Goal: Information Seeking & Learning: Learn about a topic

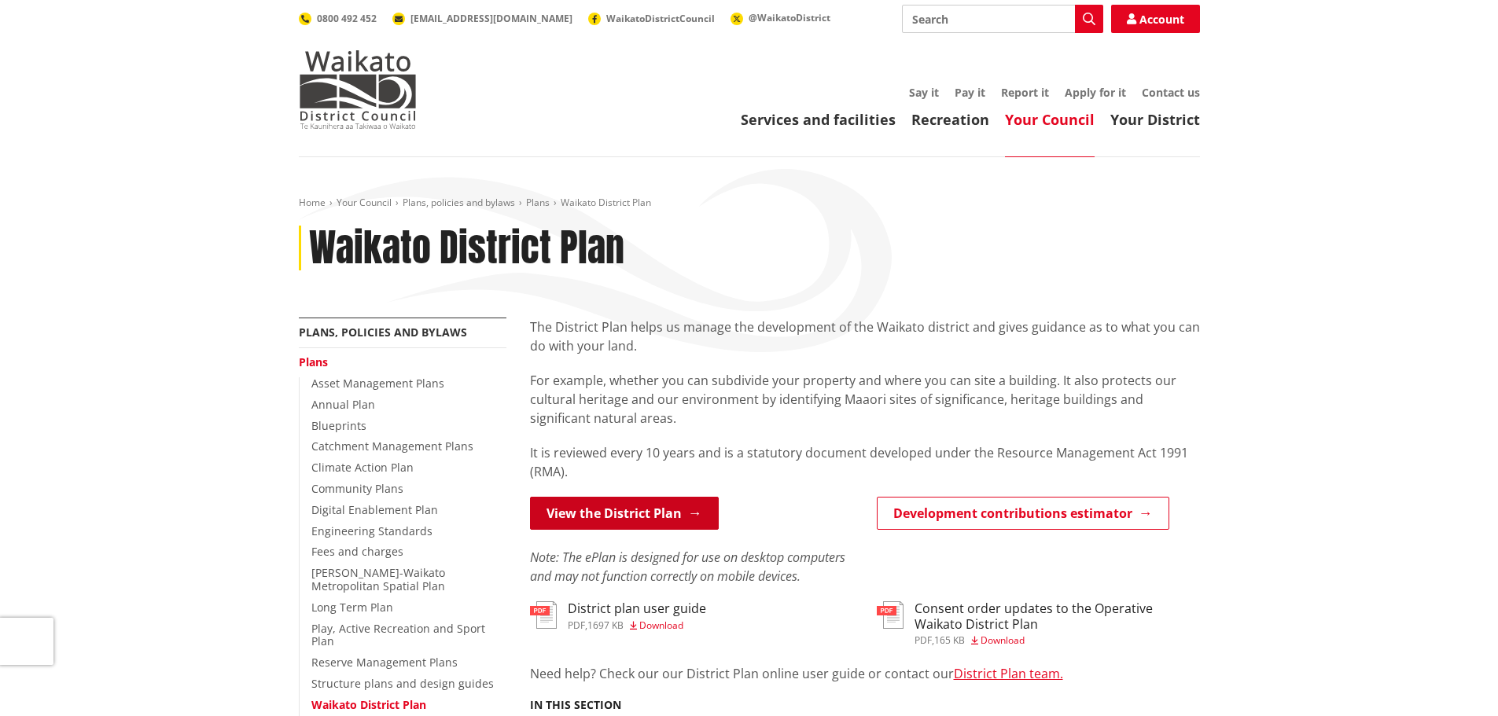
click at [641, 508] on link "View the District Plan" at bounding box center [624, 513] width 189 height 33
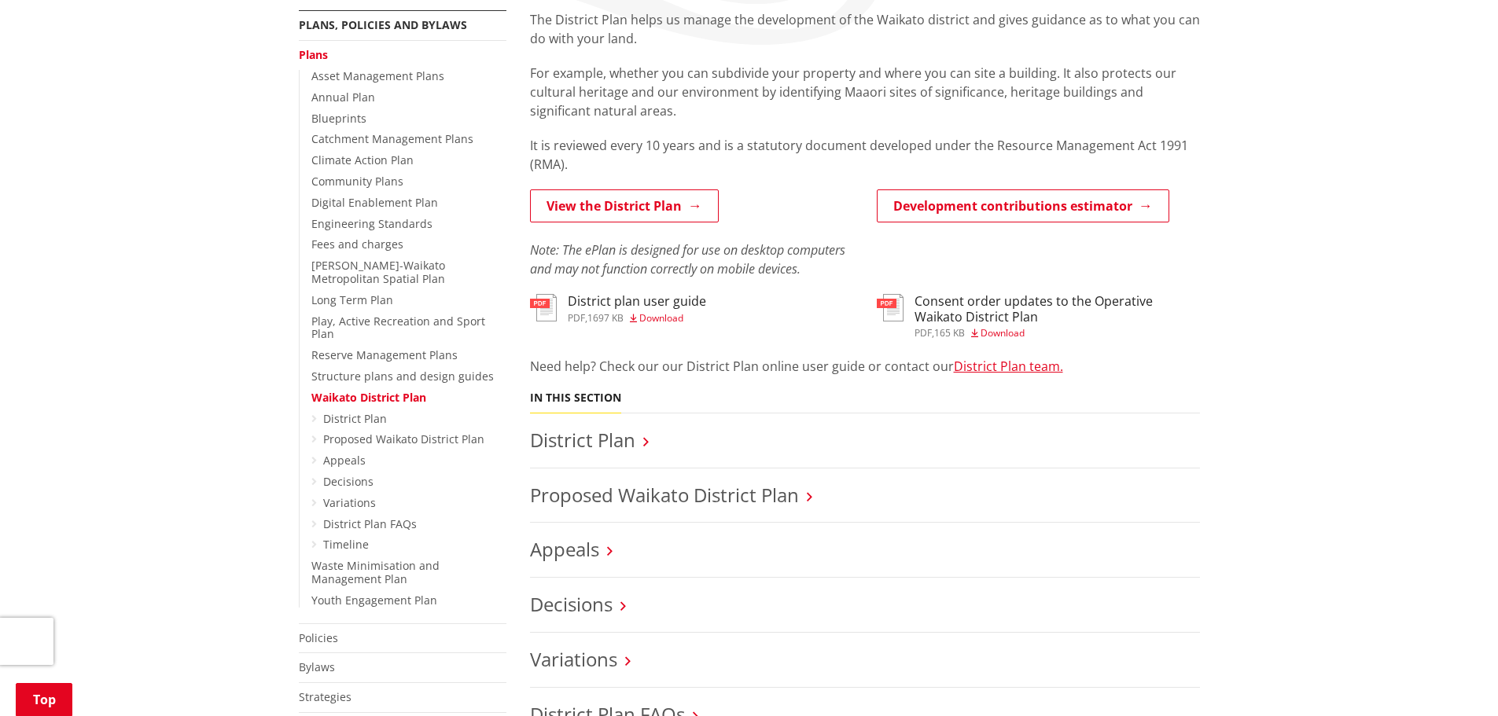
scroll to position [315, 0]
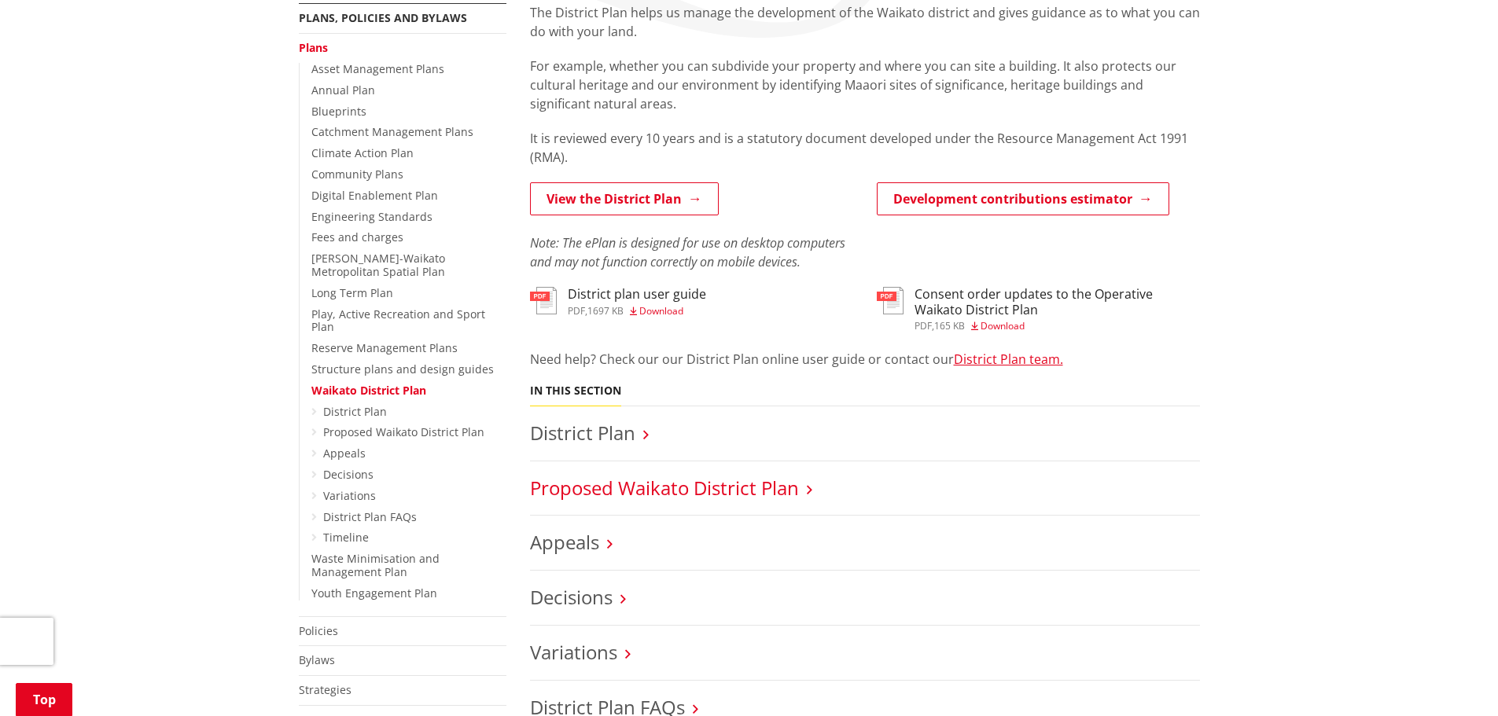
click at [666, 496] on link "Proposed Waikato District Plan" at bounding box center [664, 488] width 269 height 26
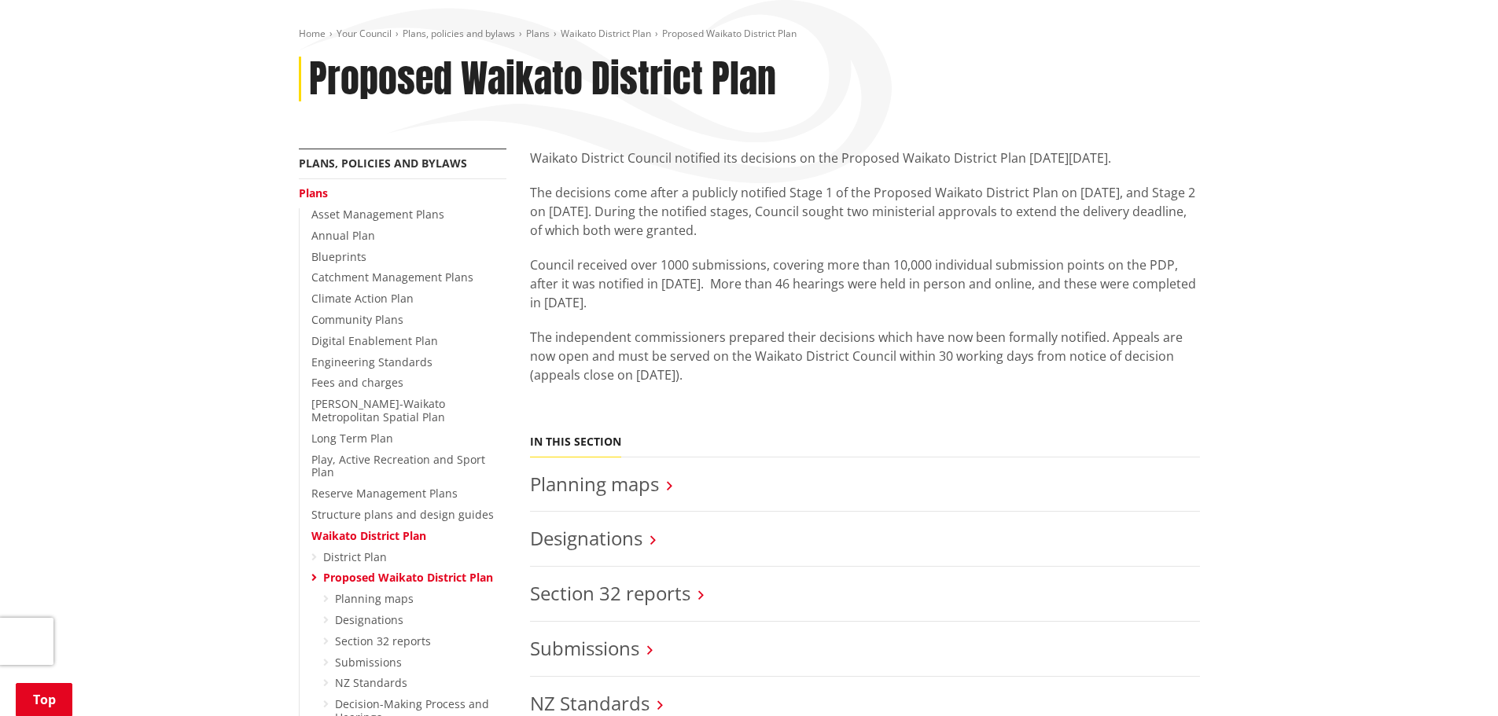
scroll to position [79, 0]
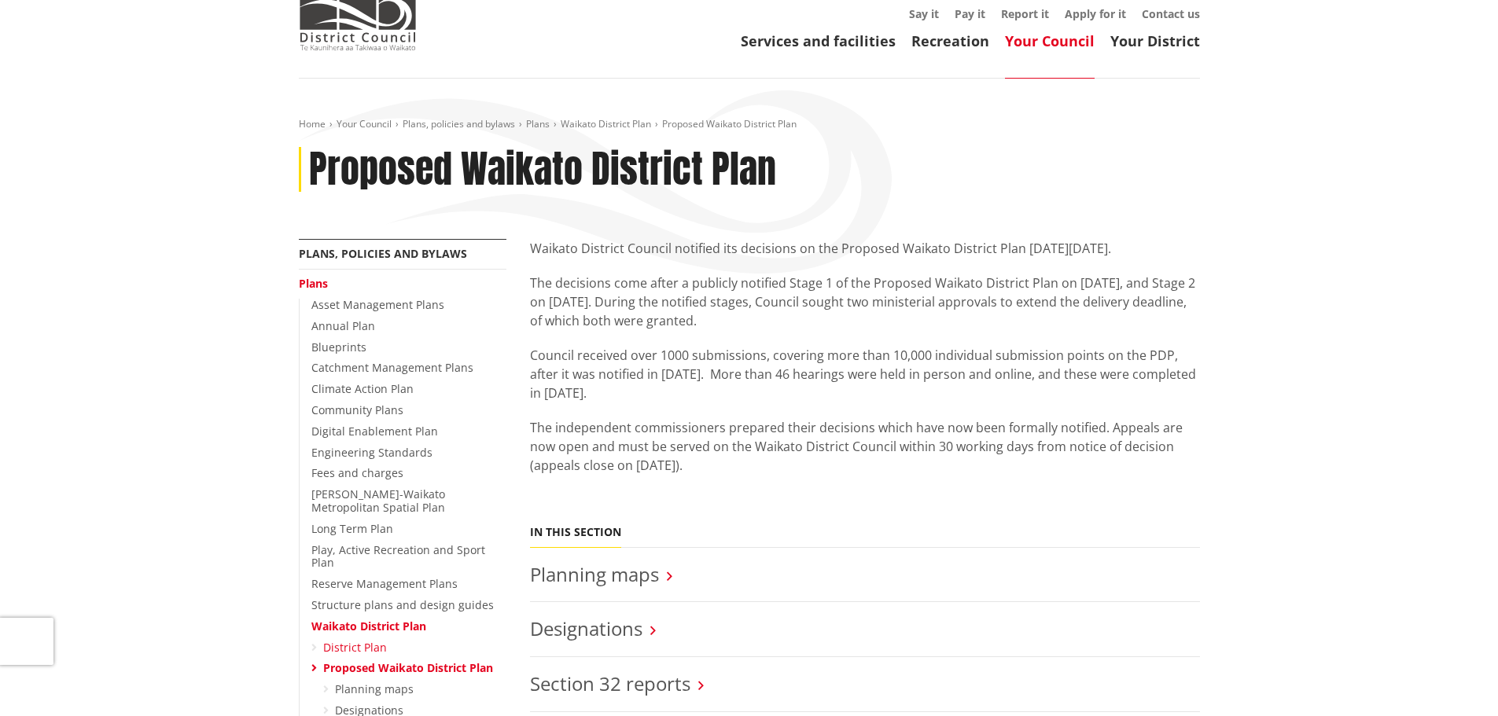
click at [345, 640] on link "District Plan" at bounding box center [355, 647] width 64 height 15
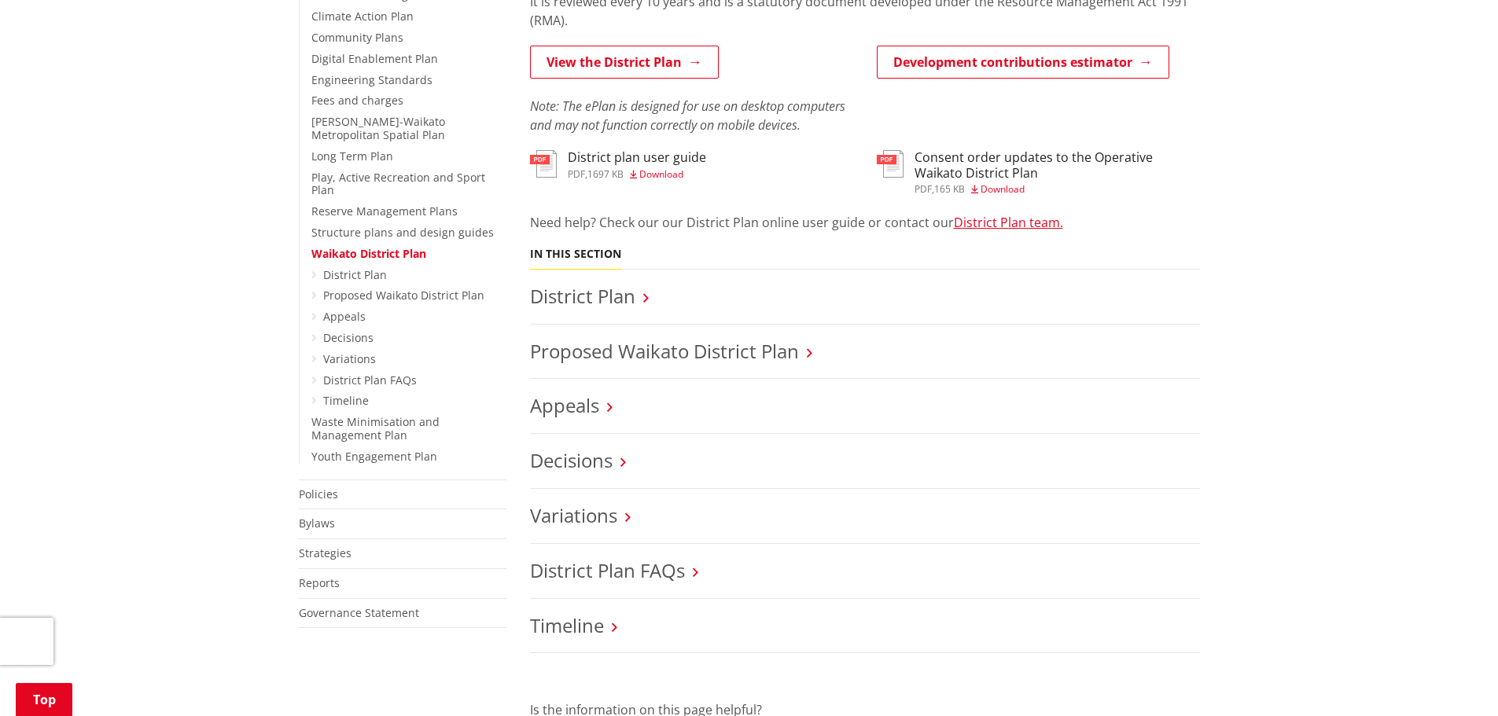
scroll to position [472, 0]
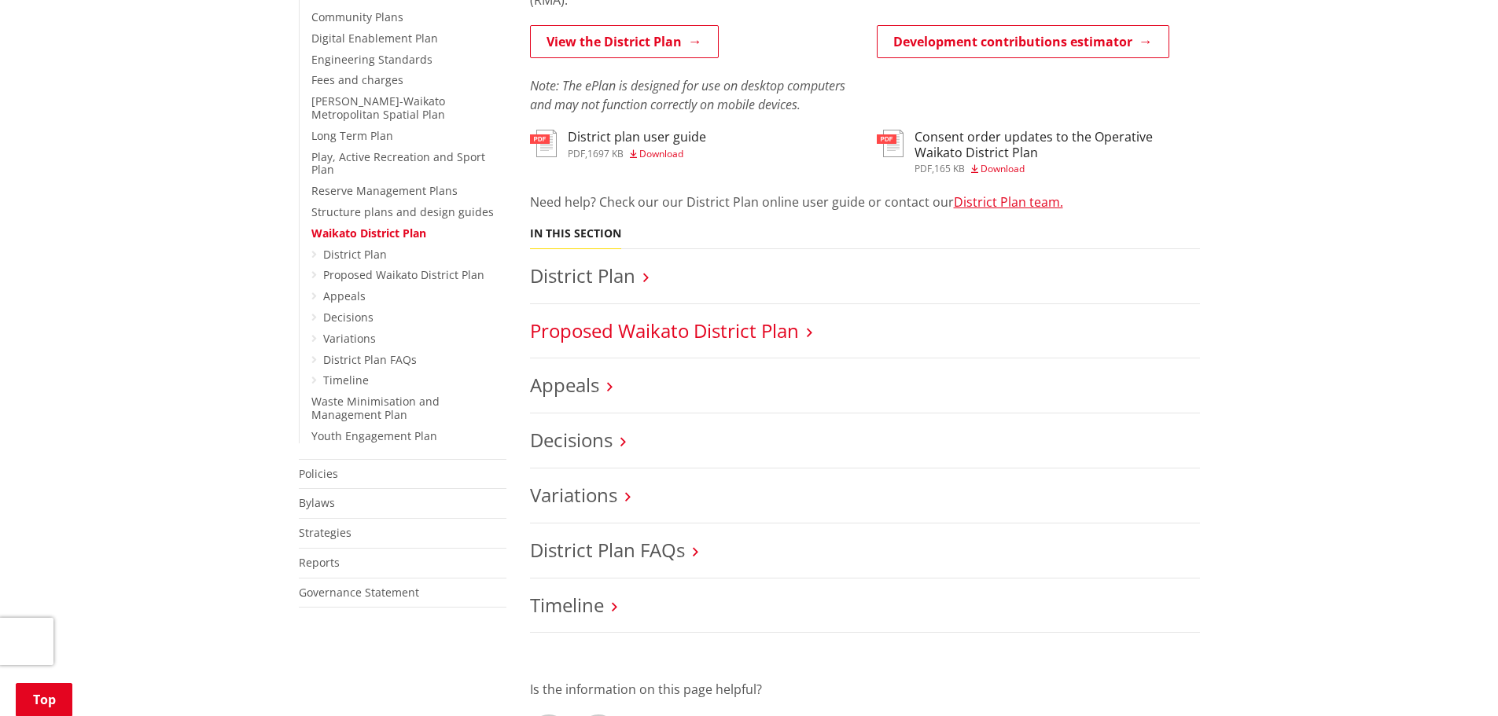
click at [633, 336] on link "Proposed Waikato District Plan" at bounding box center [664, 331] width 269 height 26
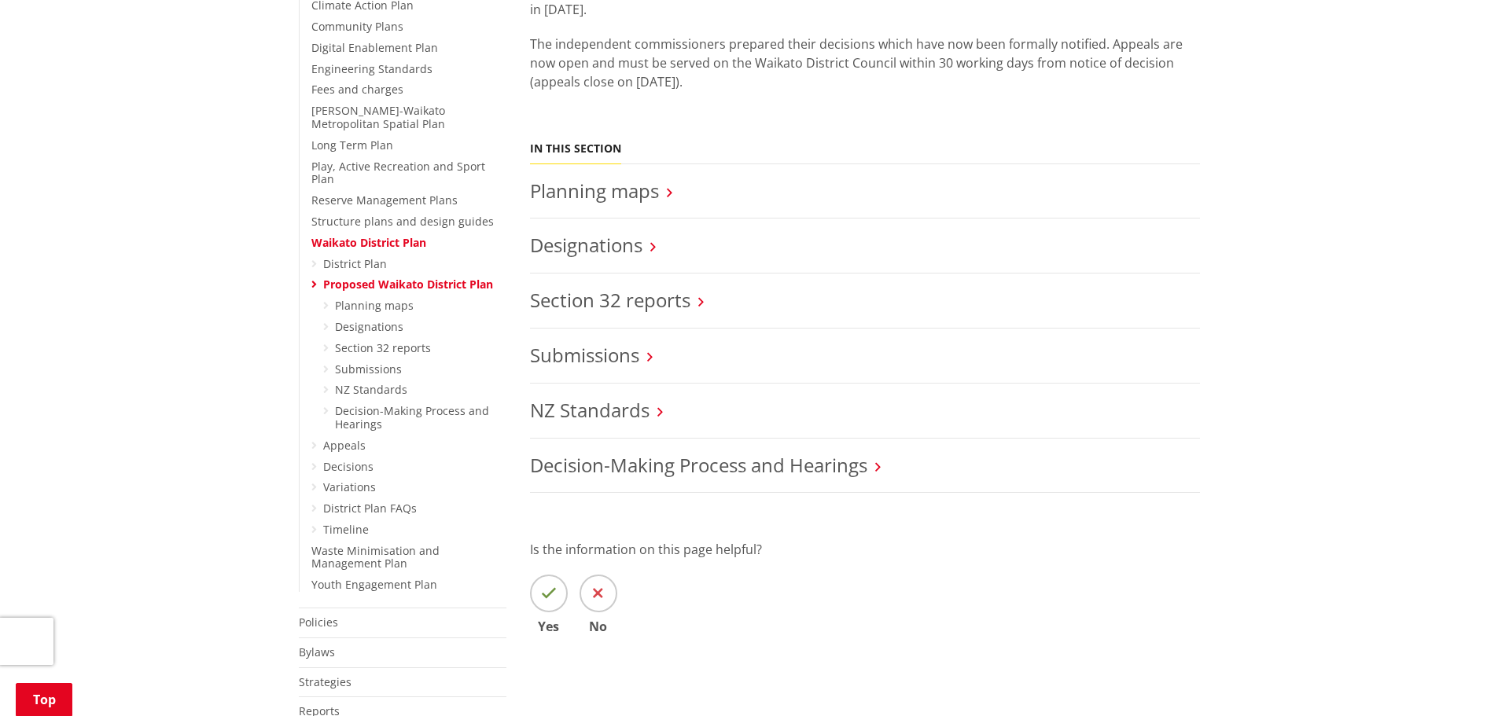
scroll to position [472, 0]
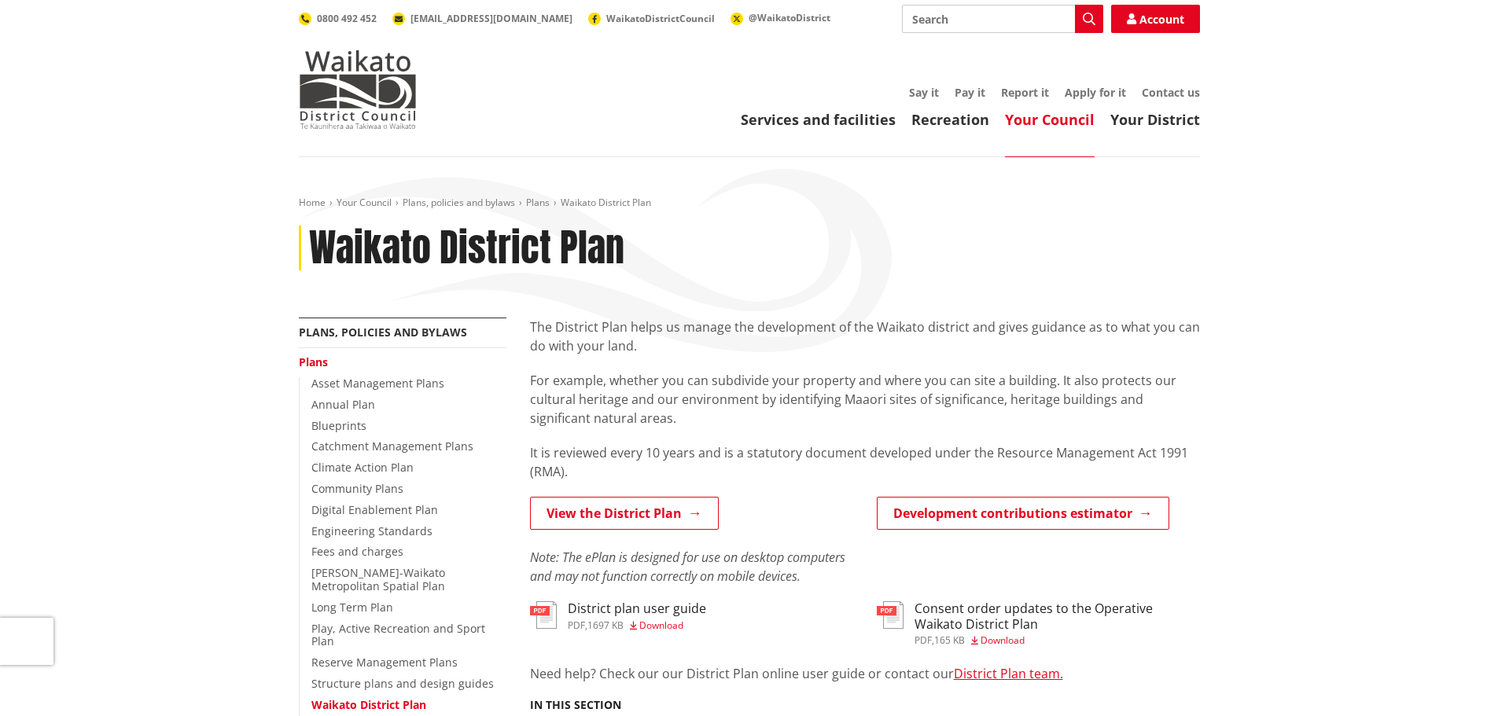
scroll to position [472, 0]
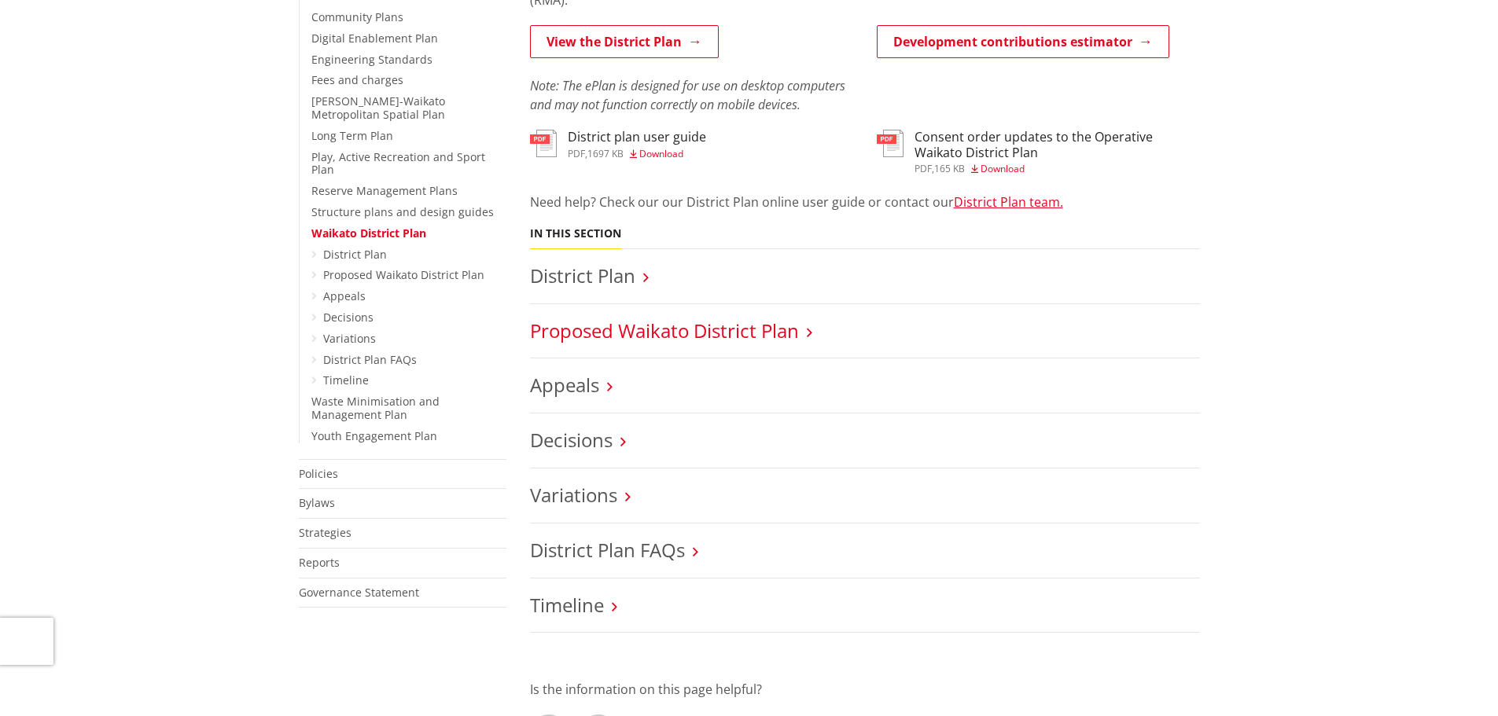
click at [699, 323] on link "Proposed Waikato District Plan" at bounding box center [664, 331] width 269 height 26
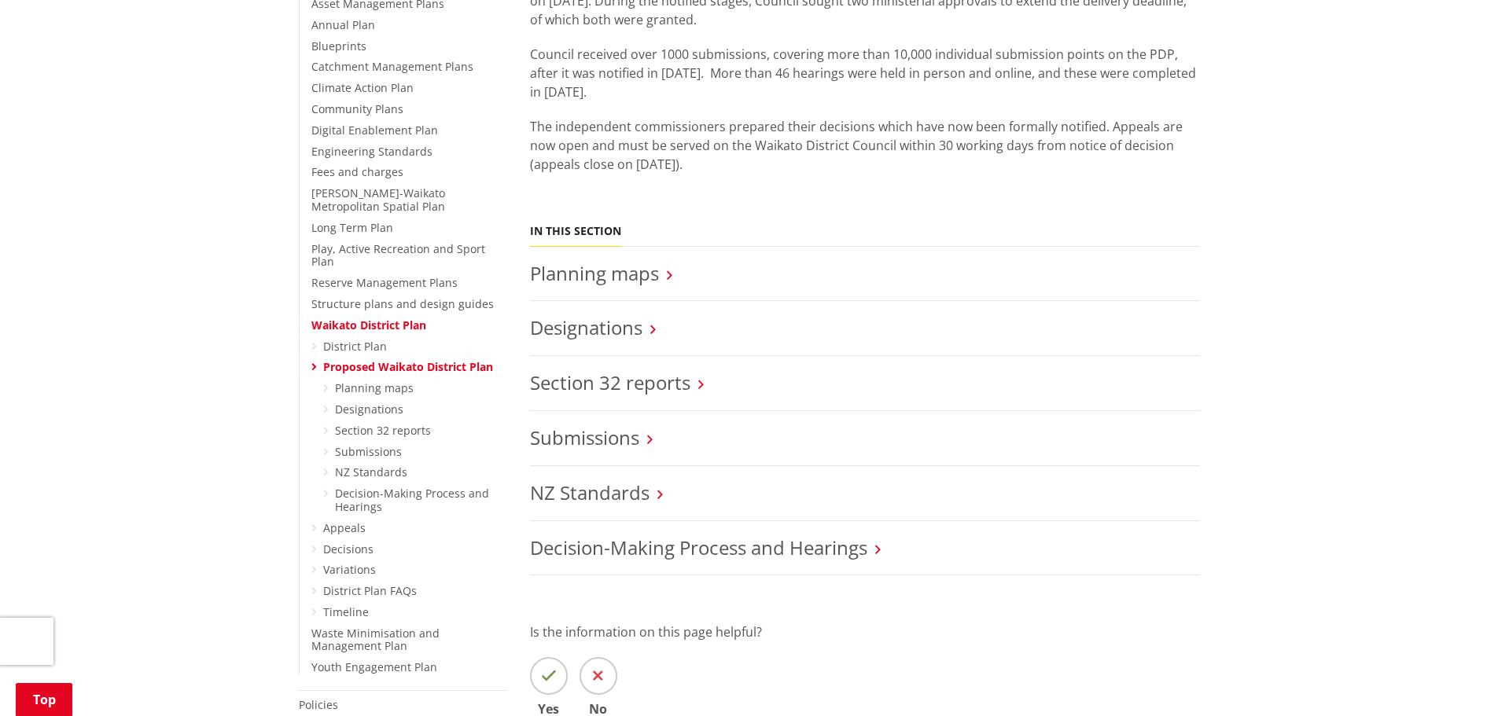
scroll to position [393, 0]
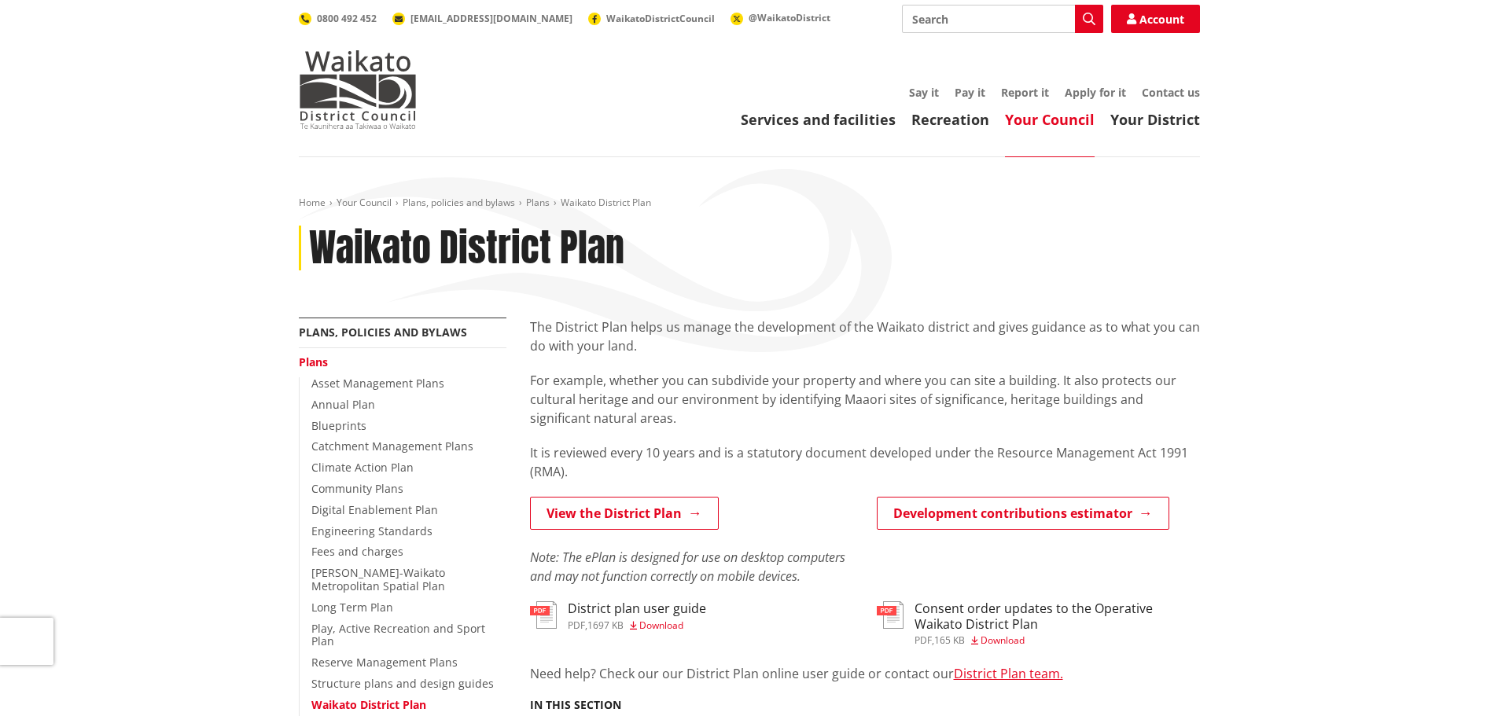
scroll to position [472, 0]
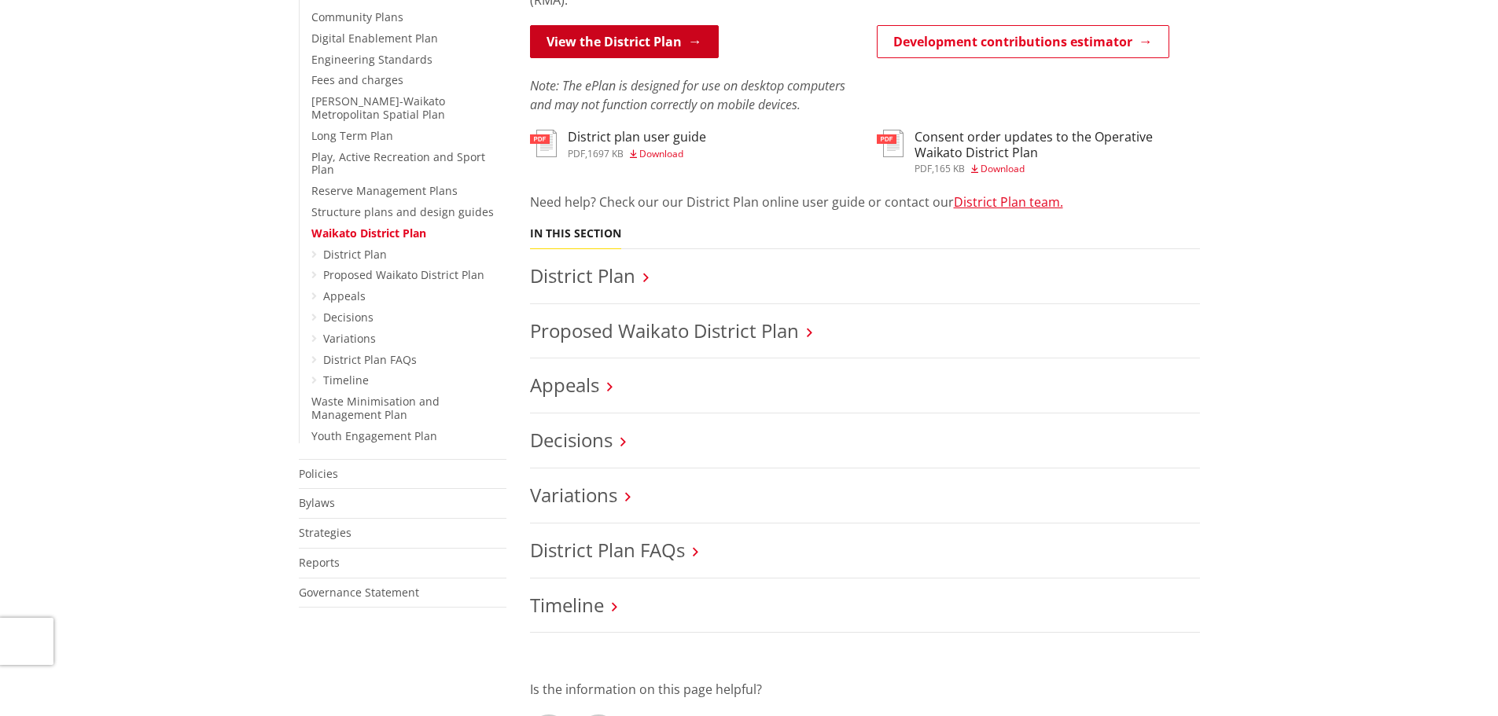
click at [600, 53] on link "View the District Plan" at bounding box center [624, 41] width 189 height 33
